Goal: Navigation & Orientation: Find specific page/section

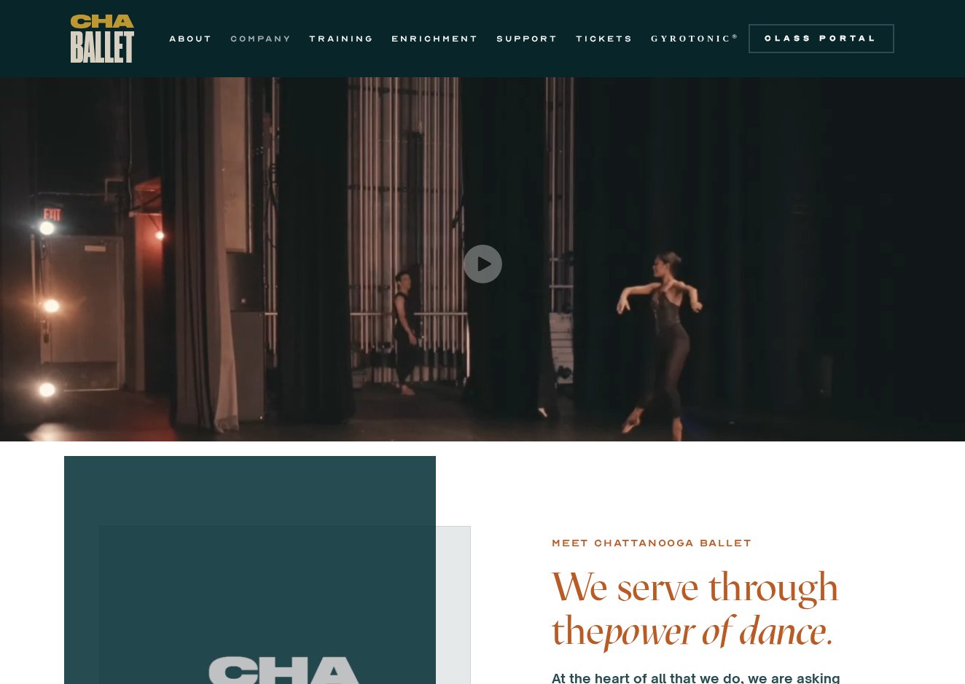
click at [259, 34] on link "COMPANY" at bounding box center [260, 38] width 61 height 17
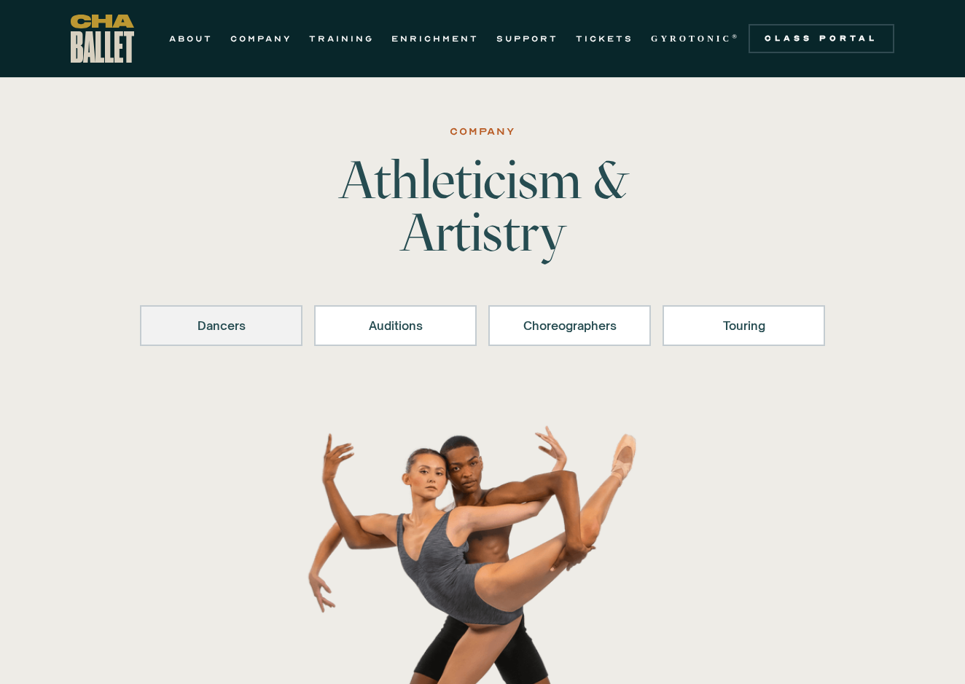
click at [220, 327] on div "Dancers" at bounding box center [221, 325] width 125 height 17
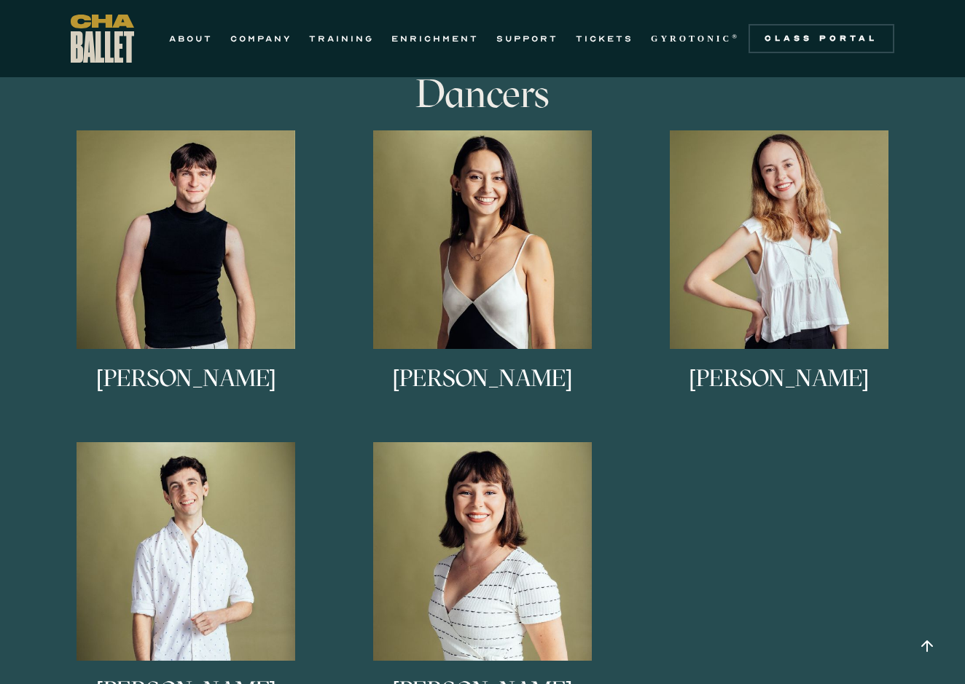
scroll to position [907, 0]
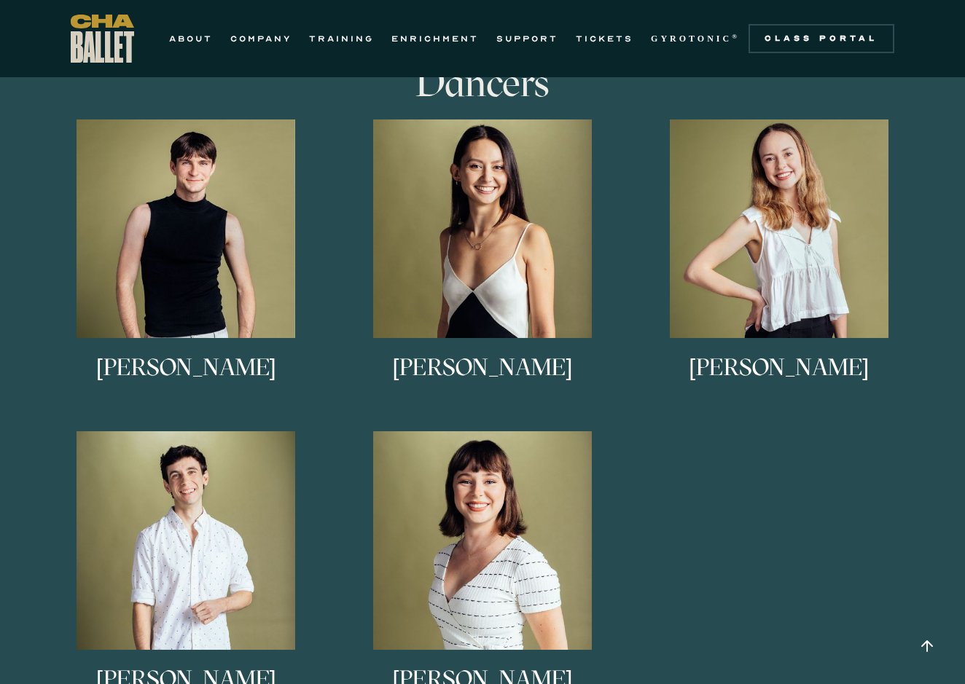
click at [691, 506] on div "Eli Diersing Eli Diersing is originally from Bloomington, Indiana. He studied a…" at bounding box center [482, 432] width 889 height 624
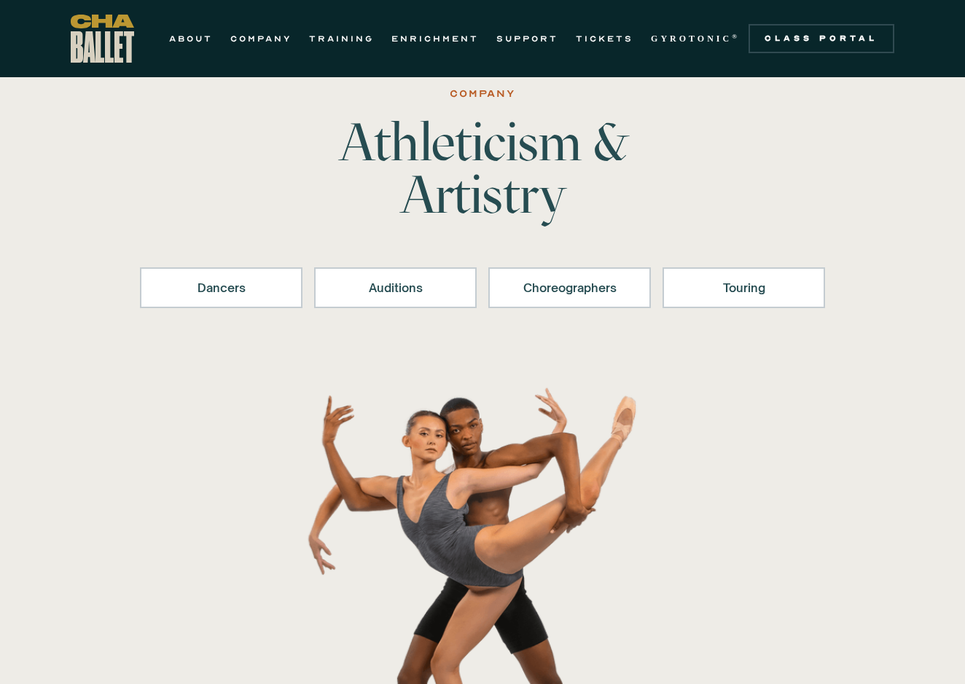
scroll to position [-1, 0]
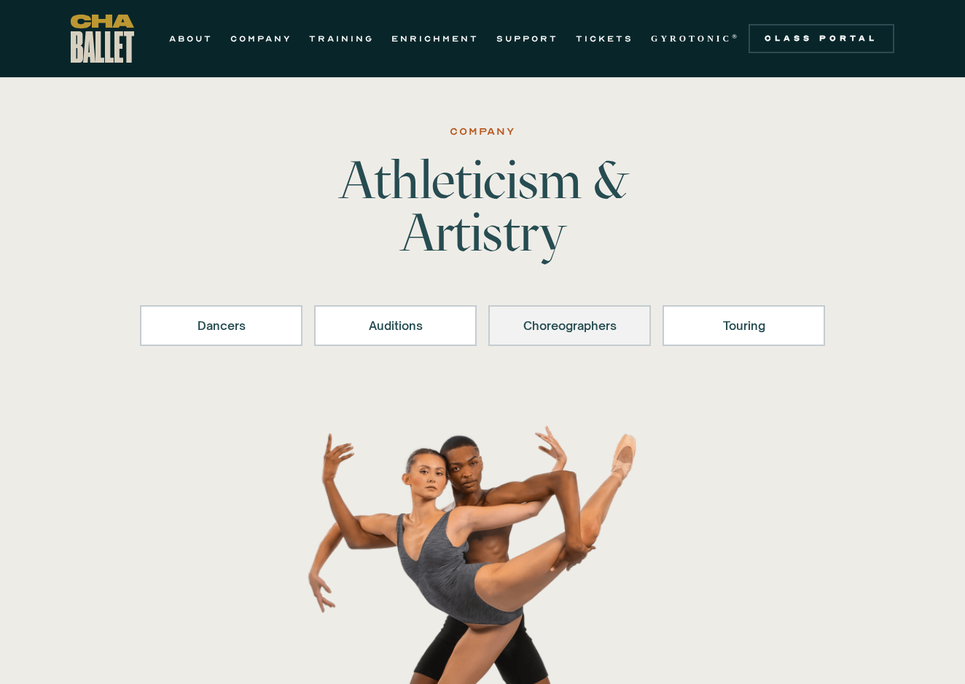
click at [553, 331] on div "Choreographers" at bounding box center [569, 325] width 125 height 17
click at [199, 39] on link "ABOUT" at bounding box center [191, 38] width 44 height 17
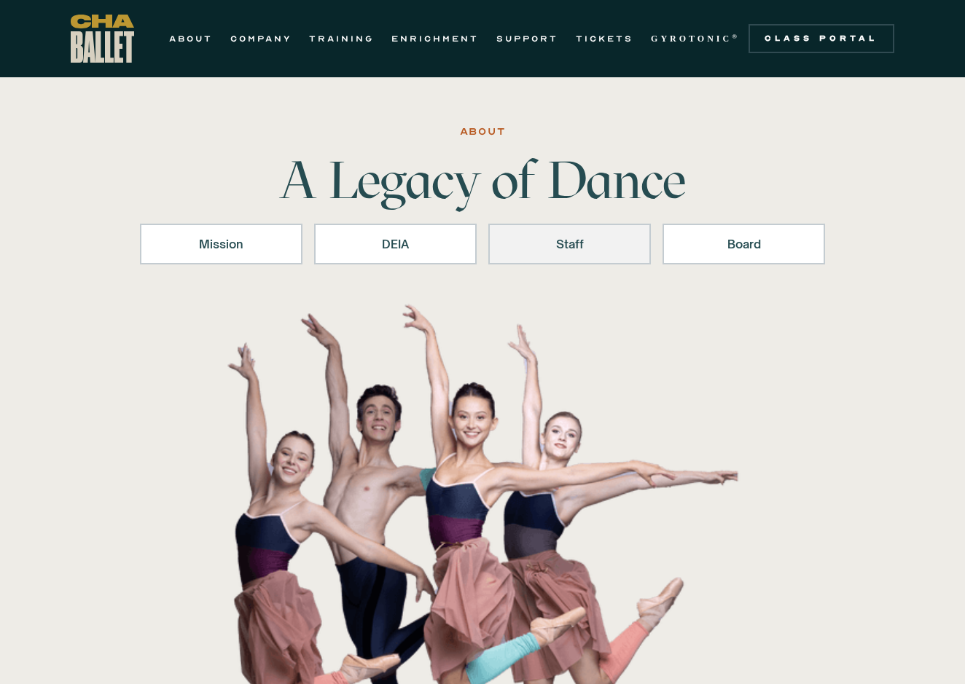
click at [573, 254] on link "Staff" at bounding box center [569, 244] width 163 height 41
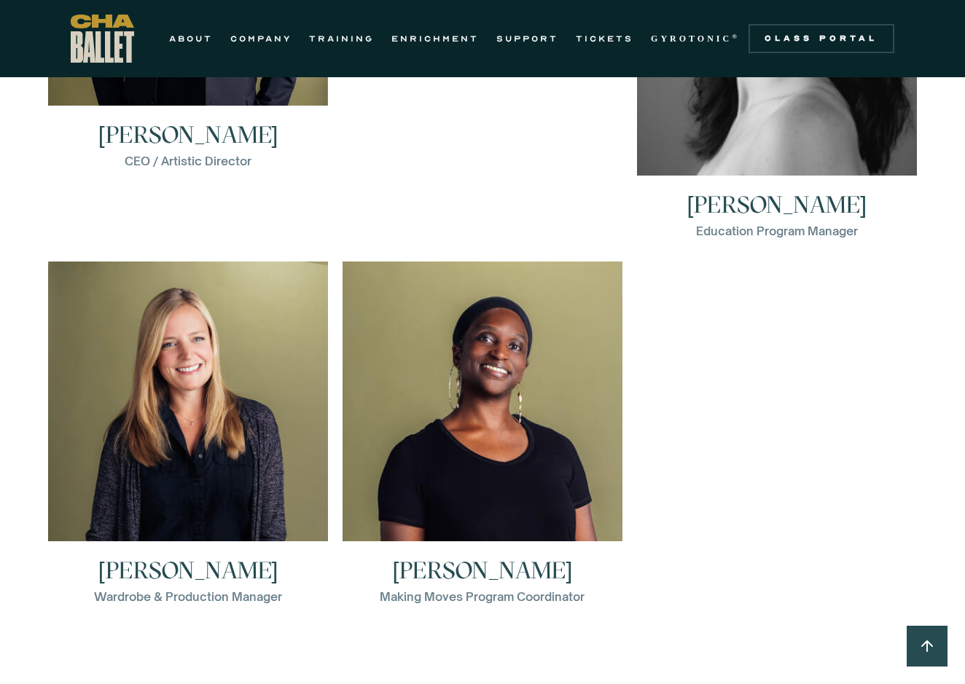
scroll to position [2319, 0]
